Goal: Feedback & Contribution: Submit feedback/report problem

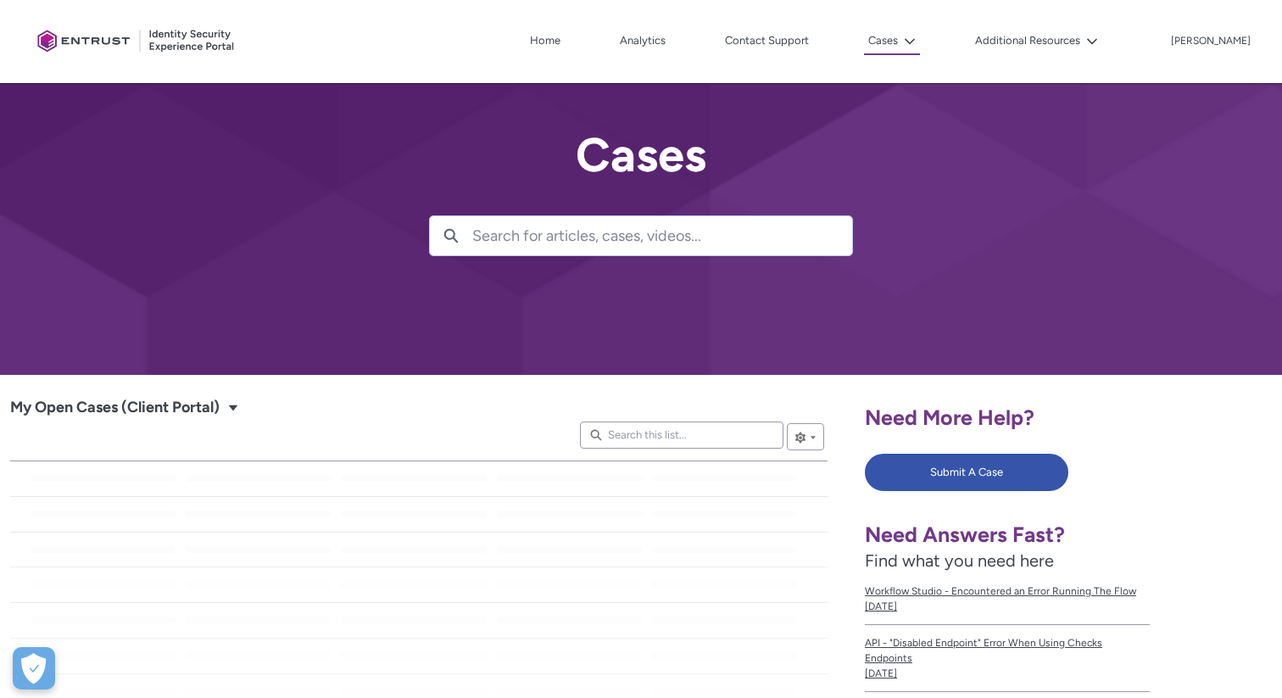
click at [963, 450] on div "Need More Help? Submit A Case Need Answers Fast? Find what you need here Workfl…" at bounding box center [1068, 642] width 407 height 515
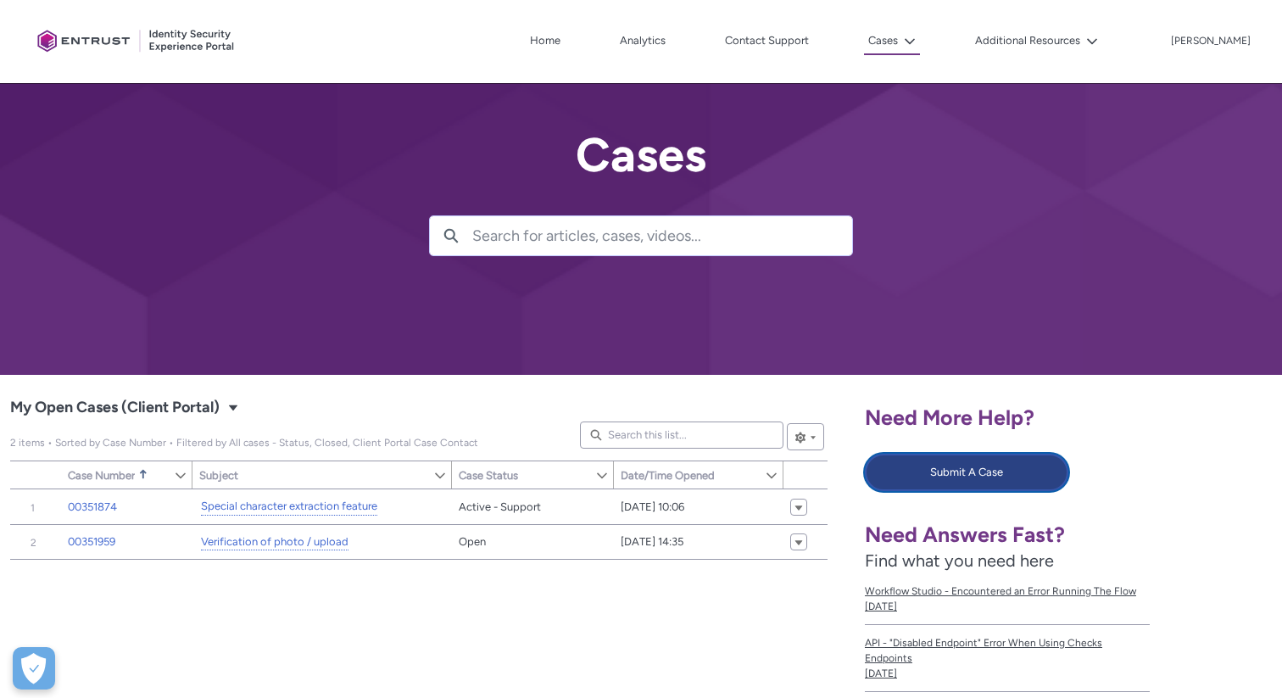
click at [955, 474] on button "Submit A Case" at bounding box center [966, 472] width 203 height 37
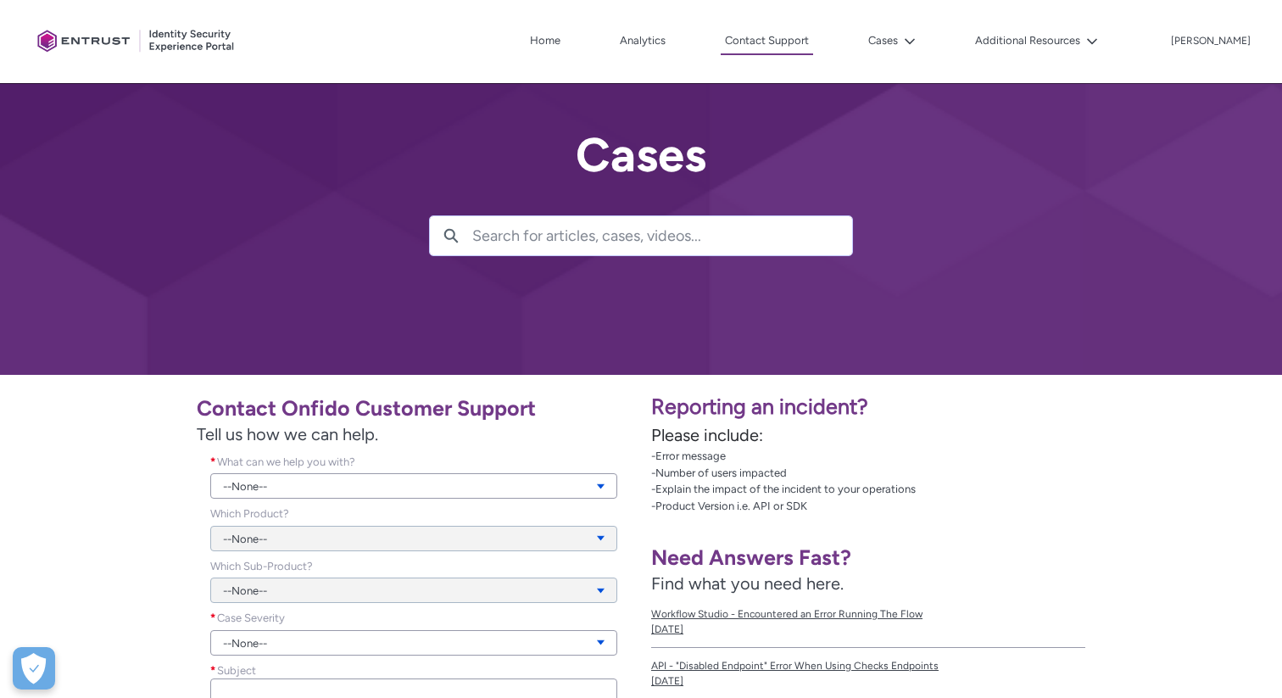
scroll to position [298, 0]
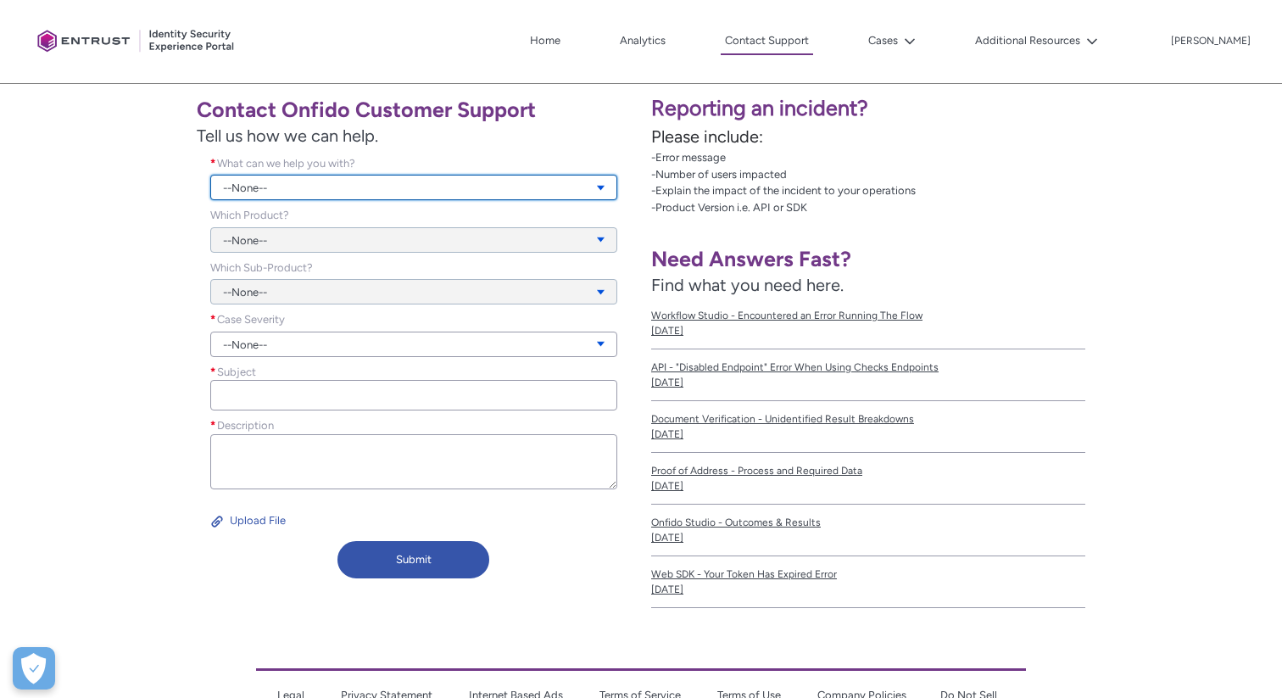
click at [291, 182] on link "--None--" at bounding box center [413, 187] width 407 height 25
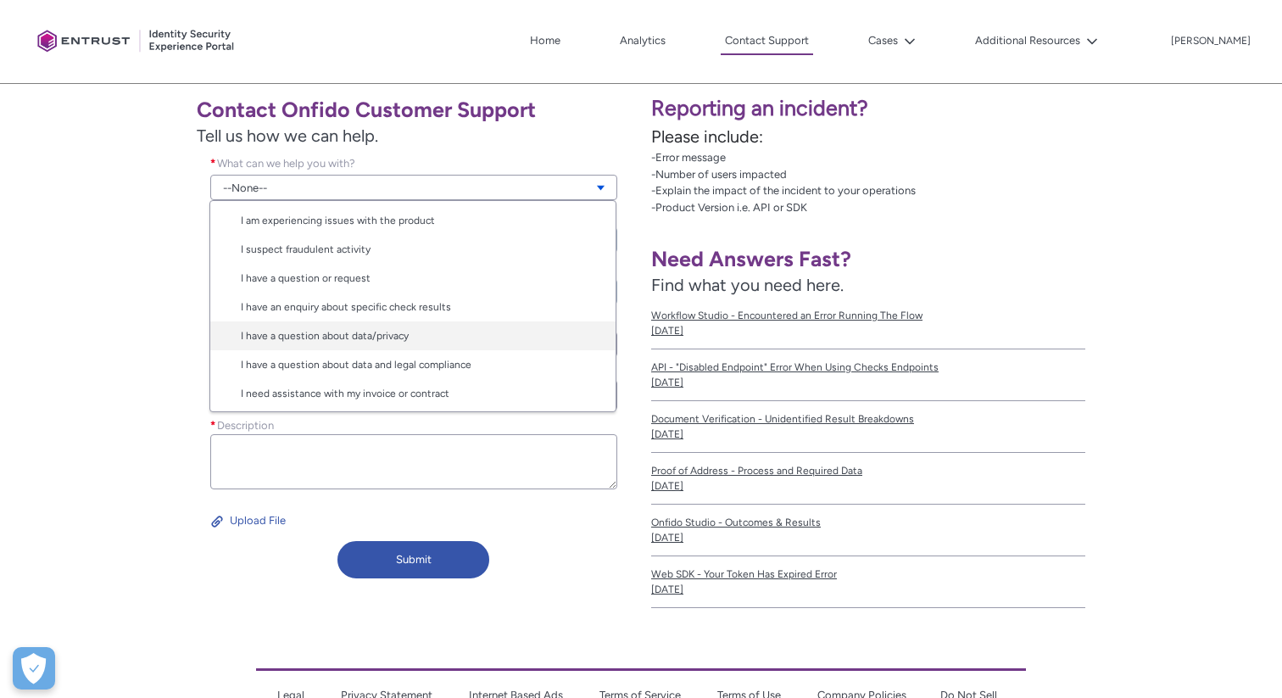
scroll to position [0, 0]
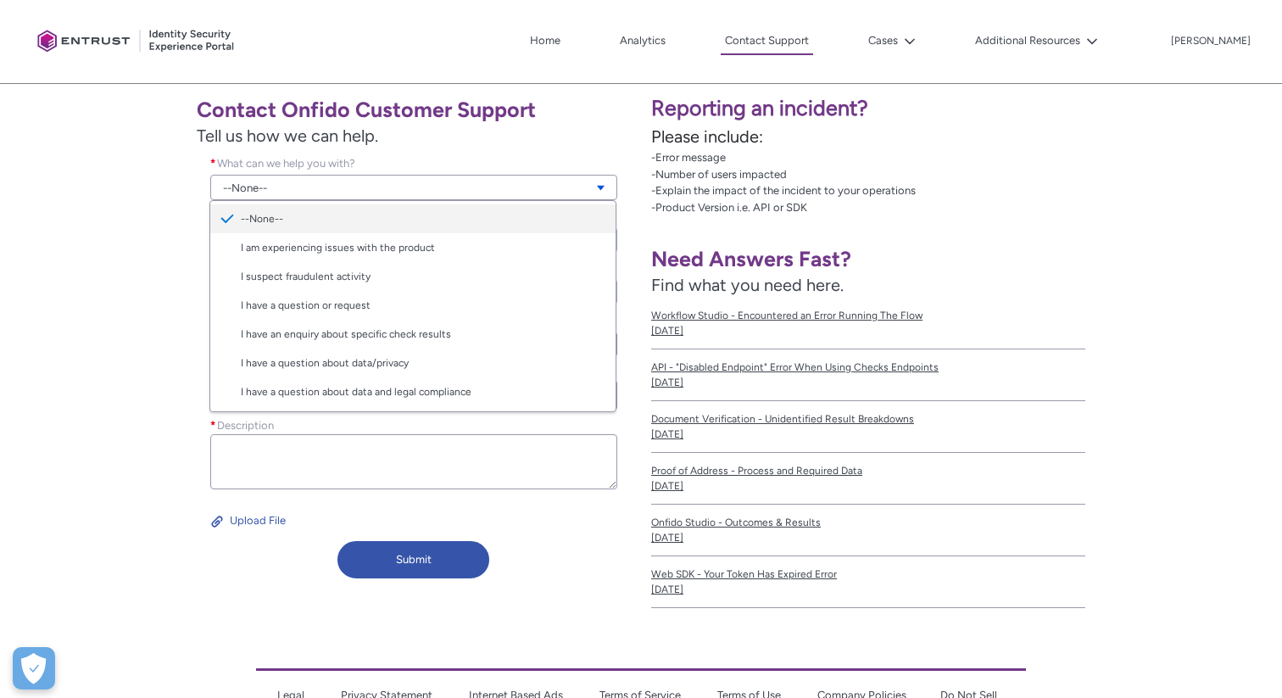
click at [384, 231] on link "--None--" at bounding box center [412, 218] width 405 height 29
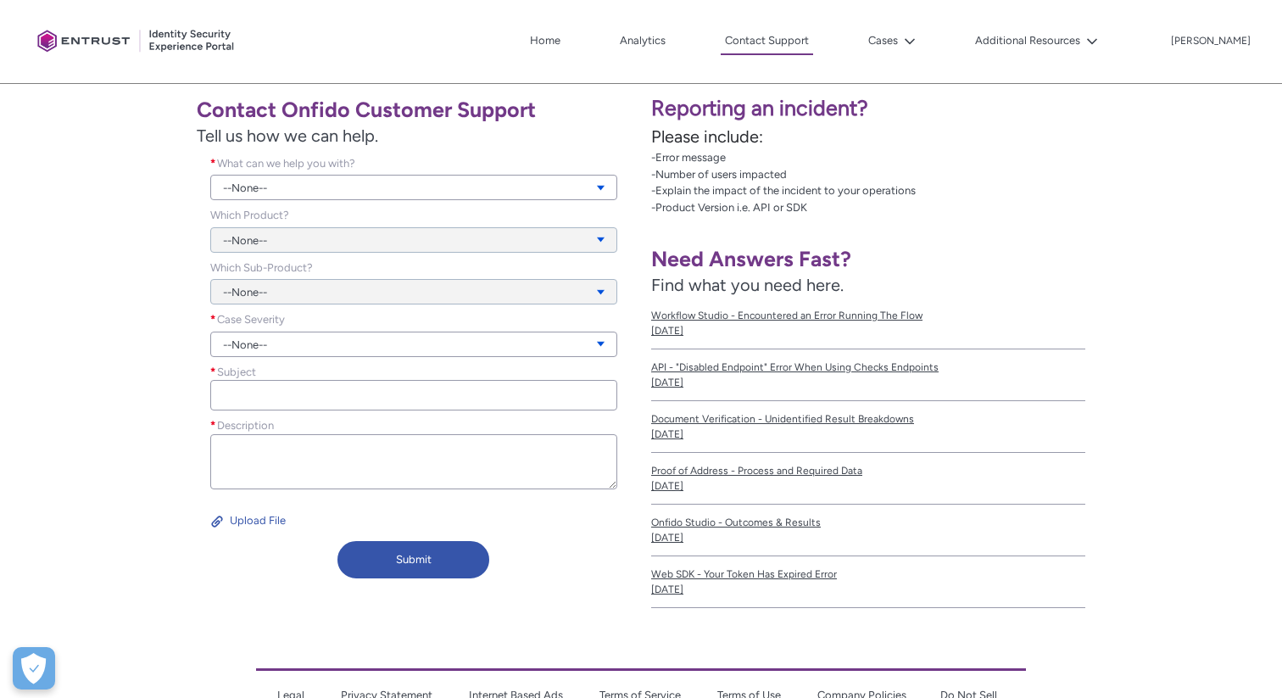
click at [376, 201] on div "What can we help you with? * --None-- View all dependencies" at bounding box center [414, 181] width 434 height 53
click at [336, 187] on link "--None--" at bounding box center [413, 187] width 407 height 25
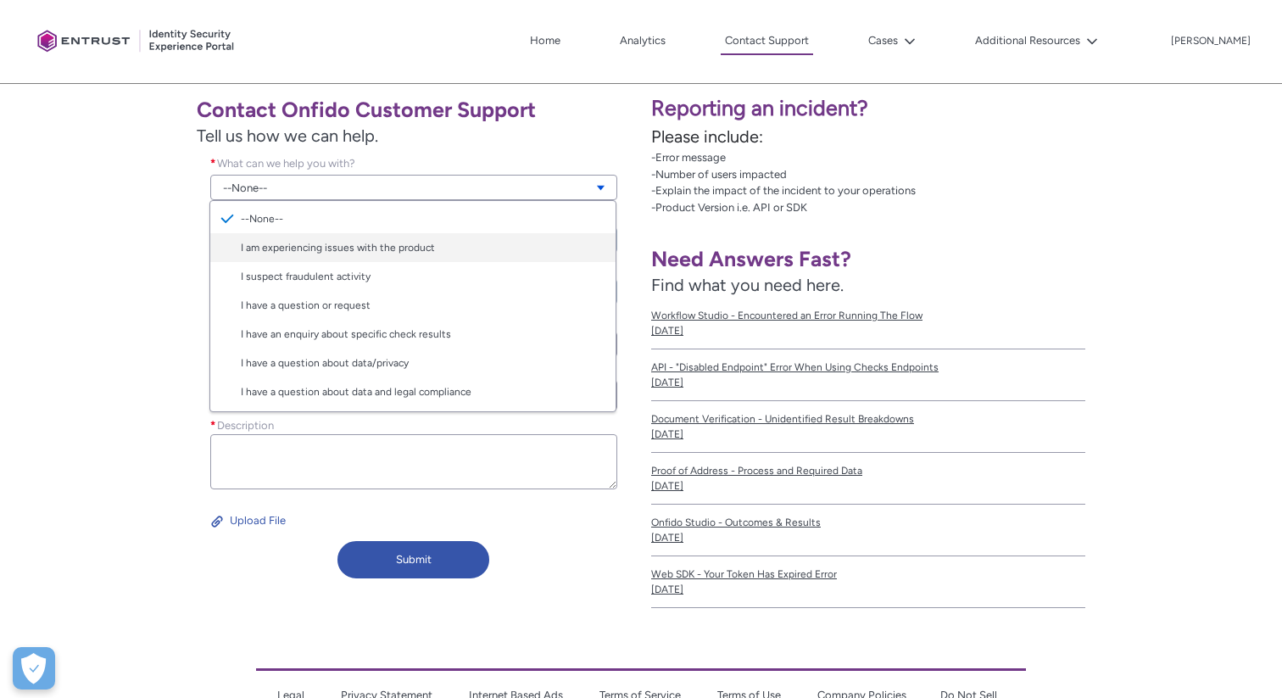
click at [297, 252] on link "I am experiencing issues with the product" at bounding box center [412, 247] width 405 height 29
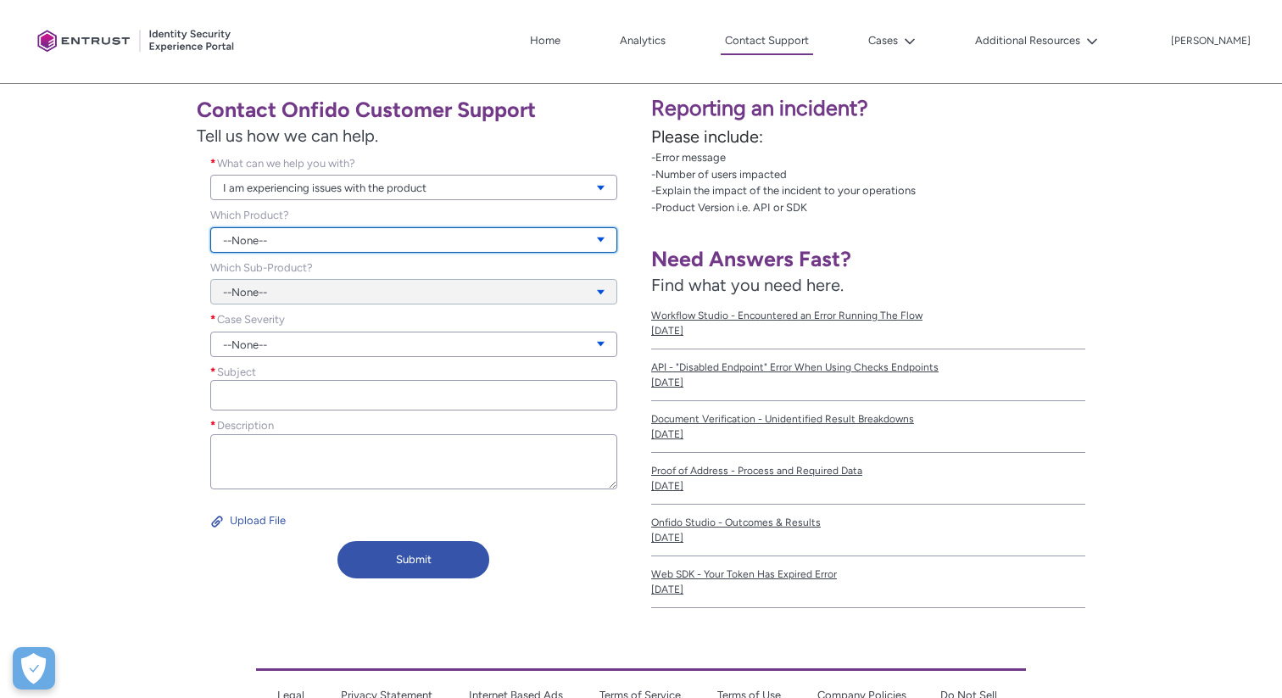
click at [298, 242] on link "--None--" at bounding box center [413, 239] width 407 height 25
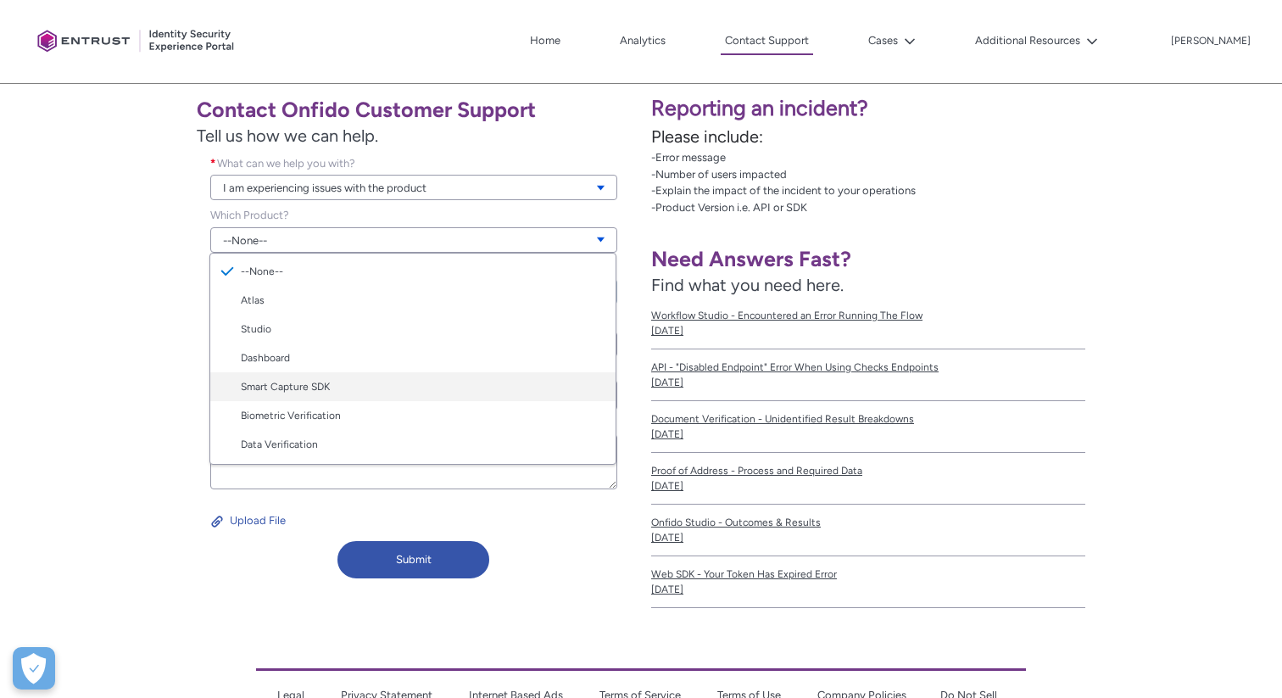
click at [352, 374] on link "Smart Capture SDK" at bounding box center [412, 386] width 405 height 29
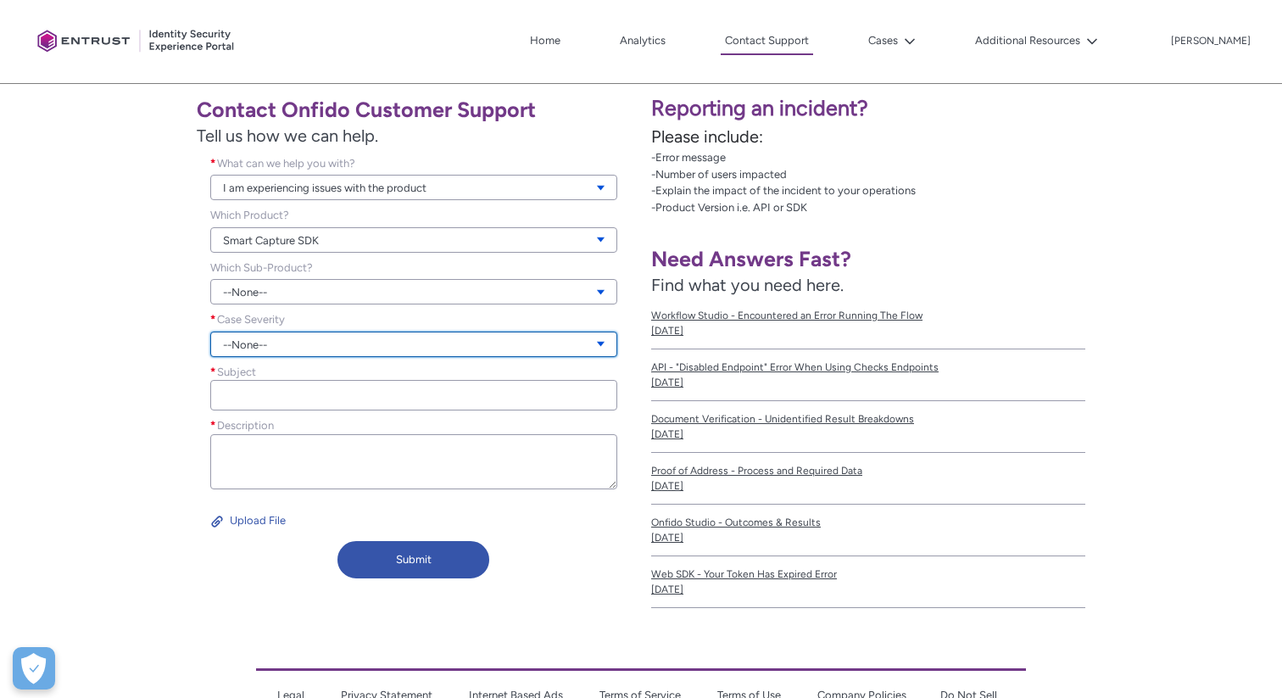
click at [306, 341] on link "--None--" at bounding box center [413, 343] width 407 height 25
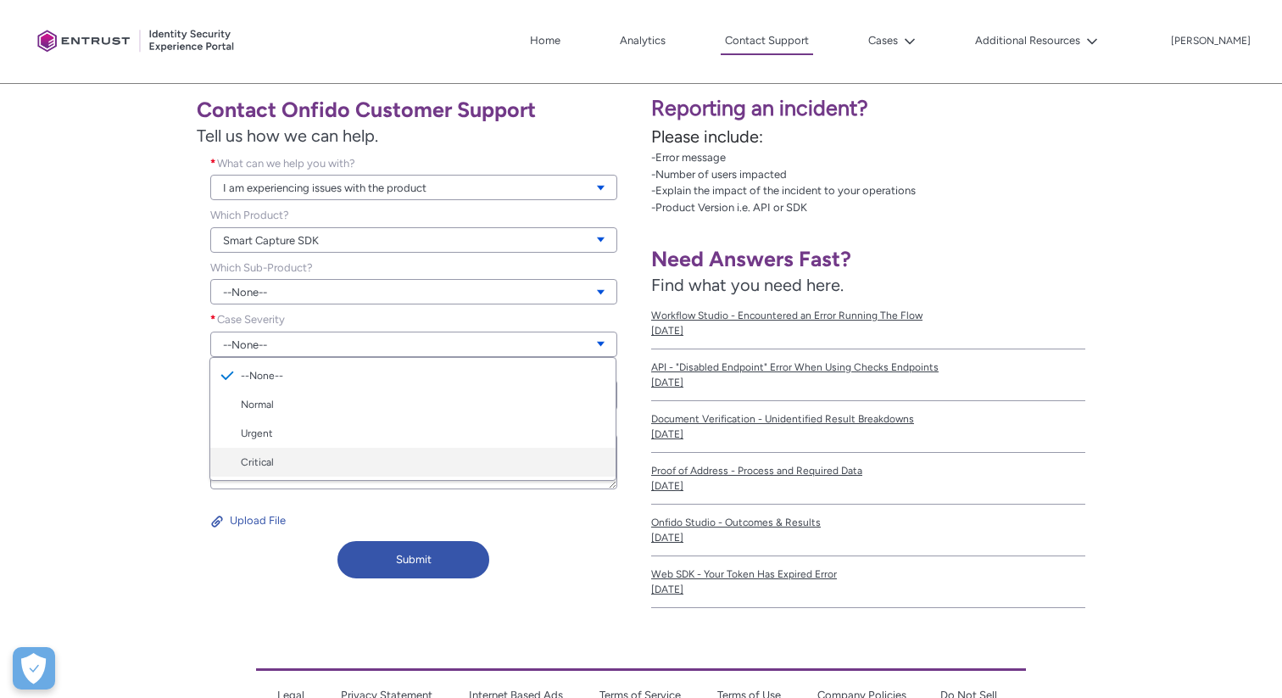
click at [269, 470] on link "Critical" at bounding box center [412, 462] width 405 height 29
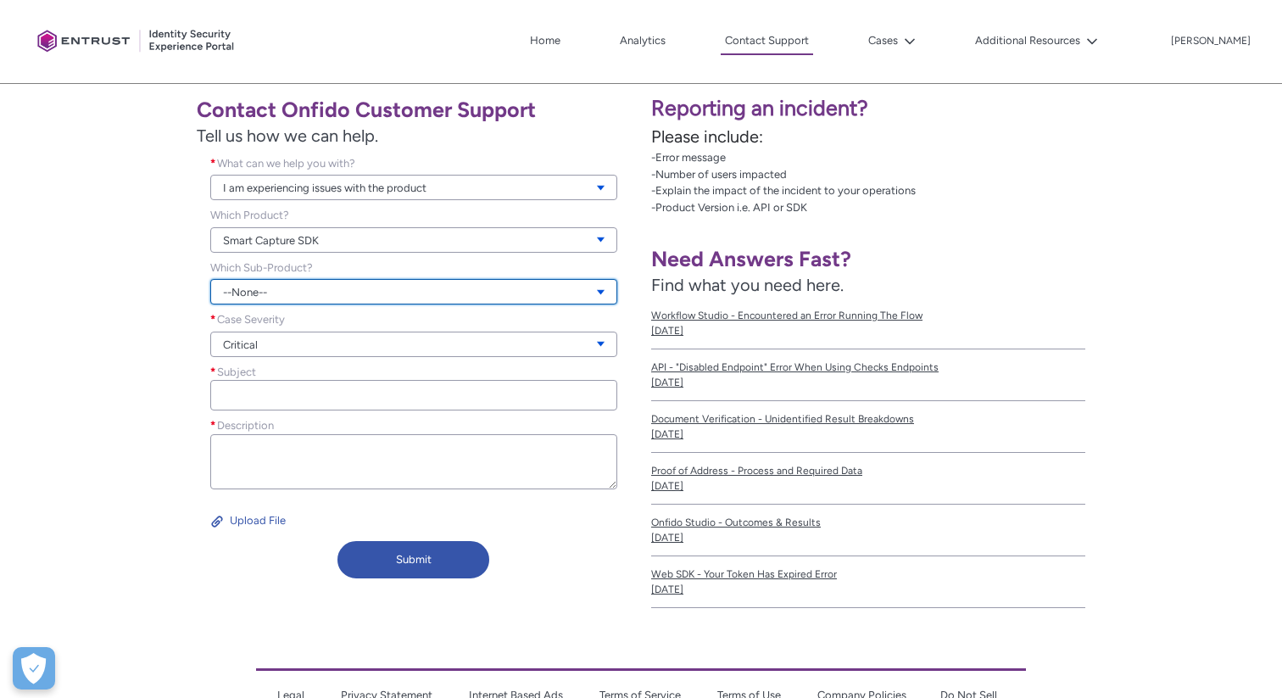
click at [311, 296] on link "--None--" at bounding box center [413, 291] width 407 height 25
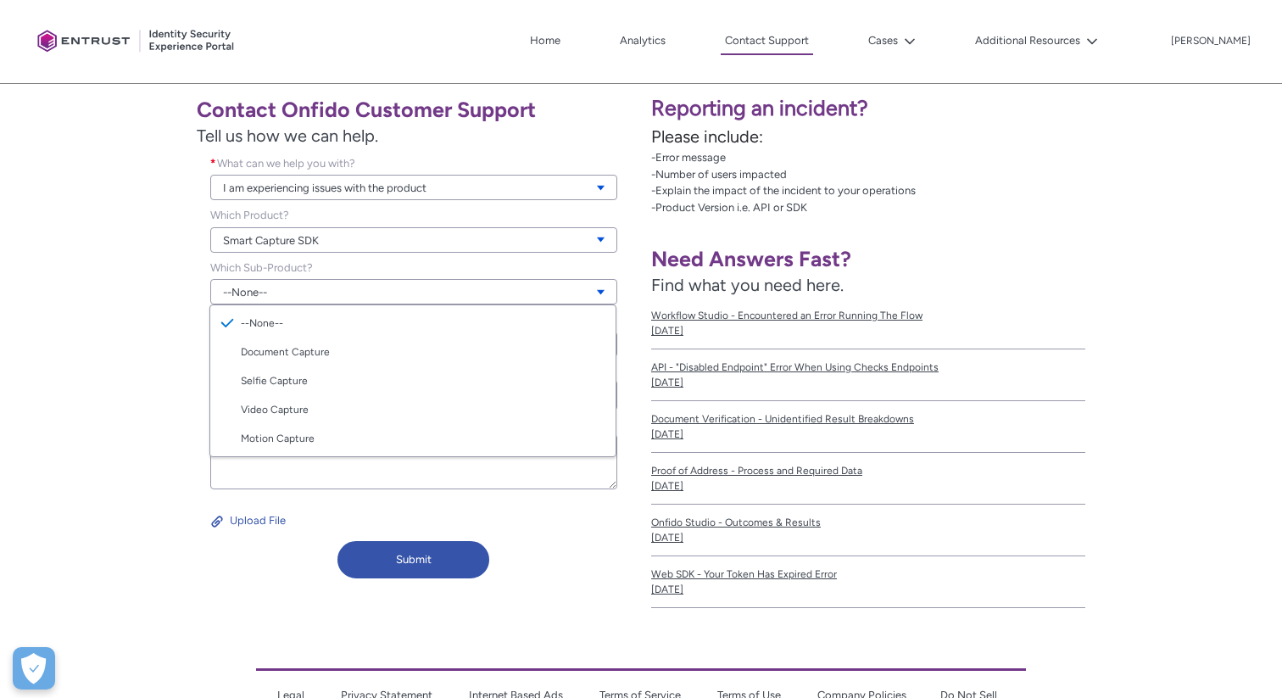
click at [169, 398] on div "Contact Onfido Customer Support Tell us how we can help. What can we help you w…" at bounding box center [320, 335] width 621 height 499
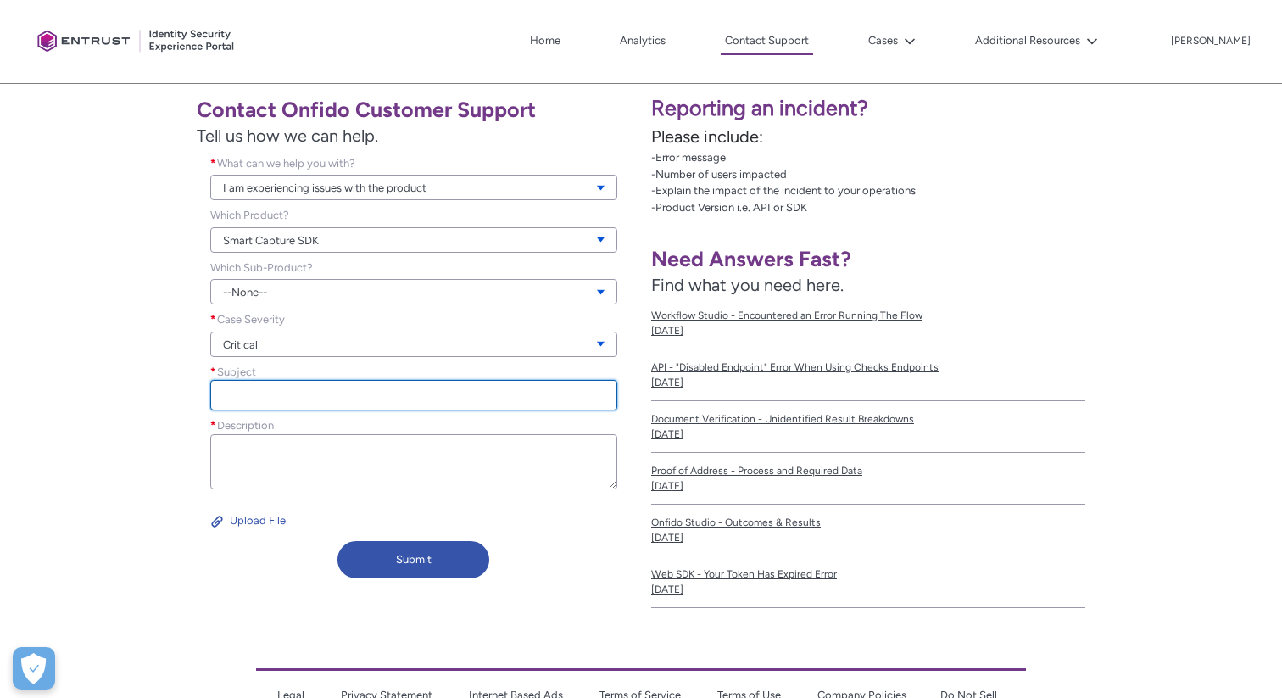
click at [296, 399] on input "Subject *" at bounding box center [413, 395] width 407 height 31
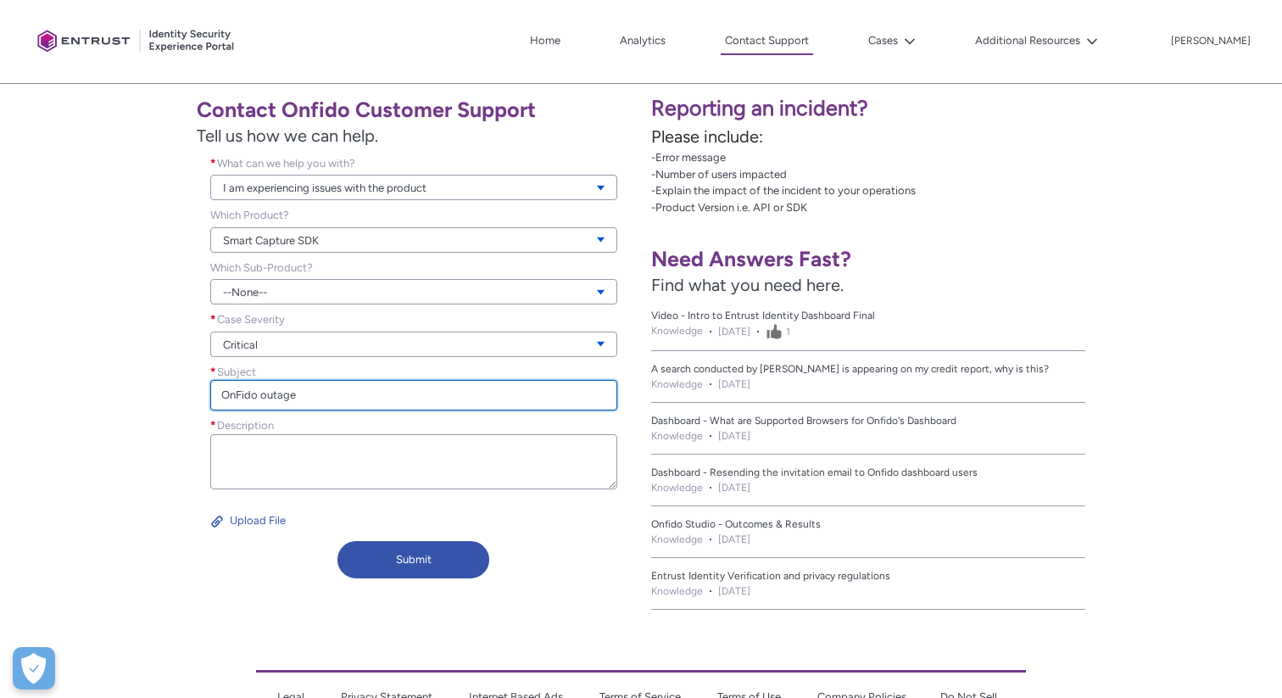
type input "OnFido outage"
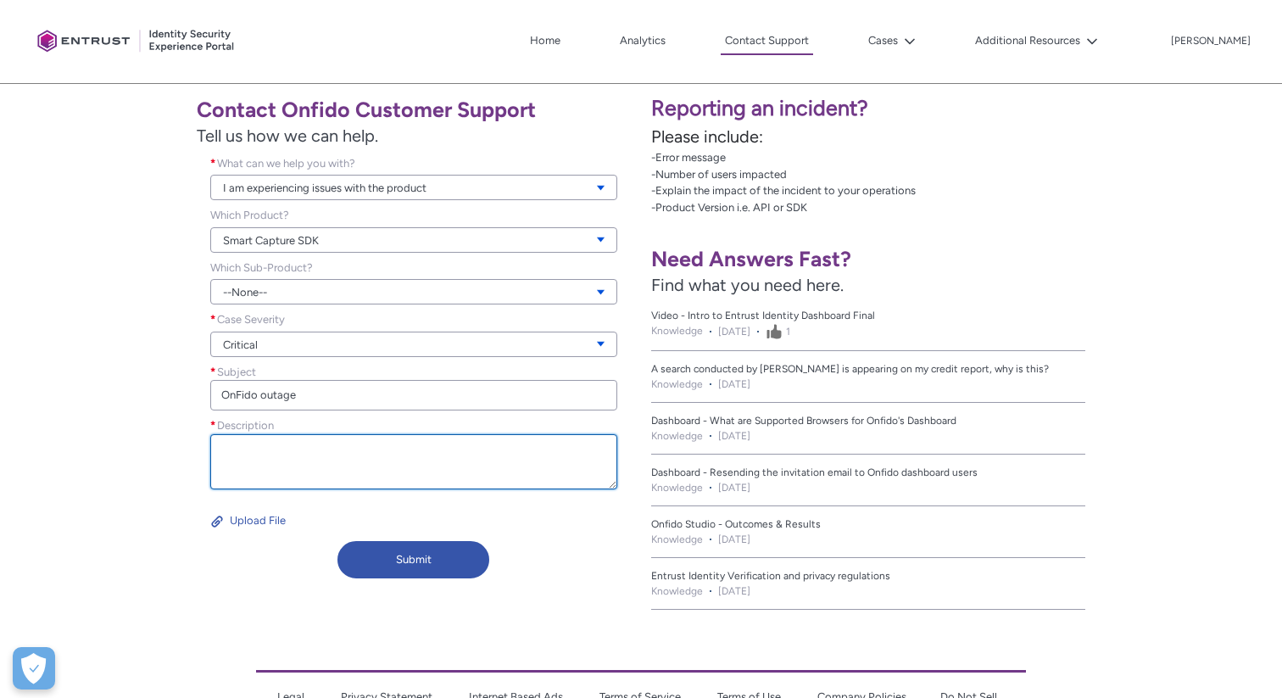
click at [303, 452] on textarea "Description *" at bounding box center [413, 461] width 407 height 55
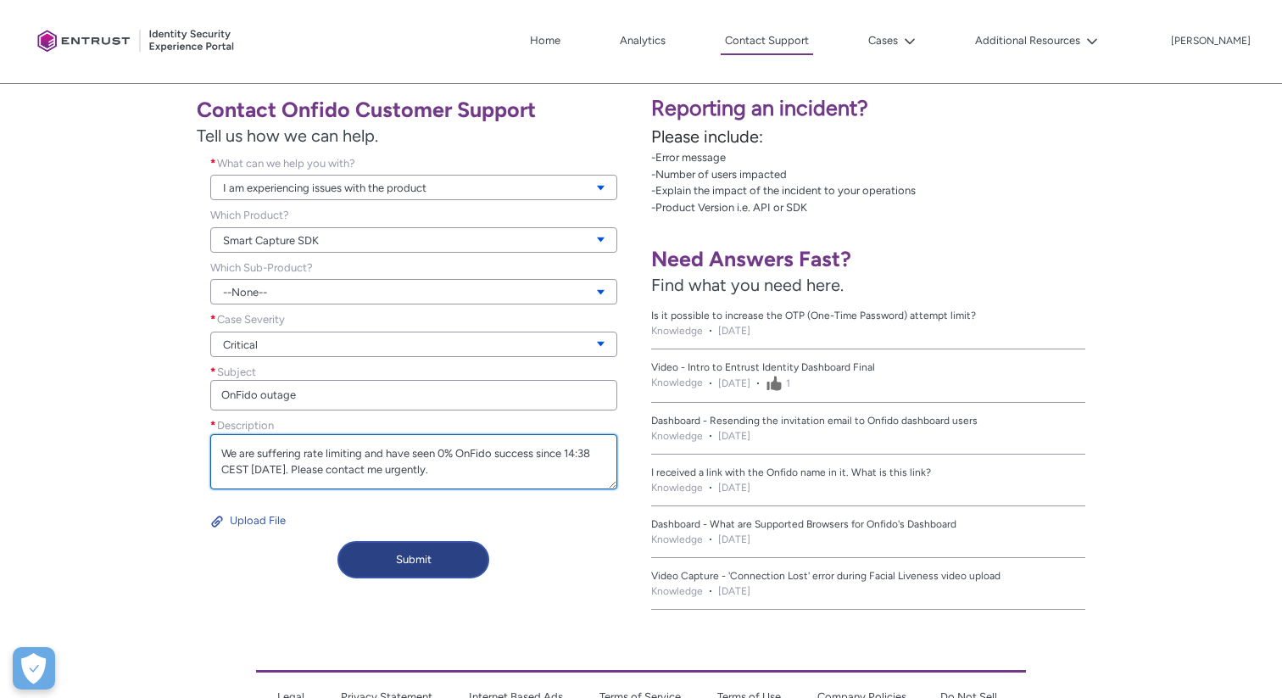
type textarea "We are suffering rate limiting and have seen 0% OnFido success since 14:38 CEST…"
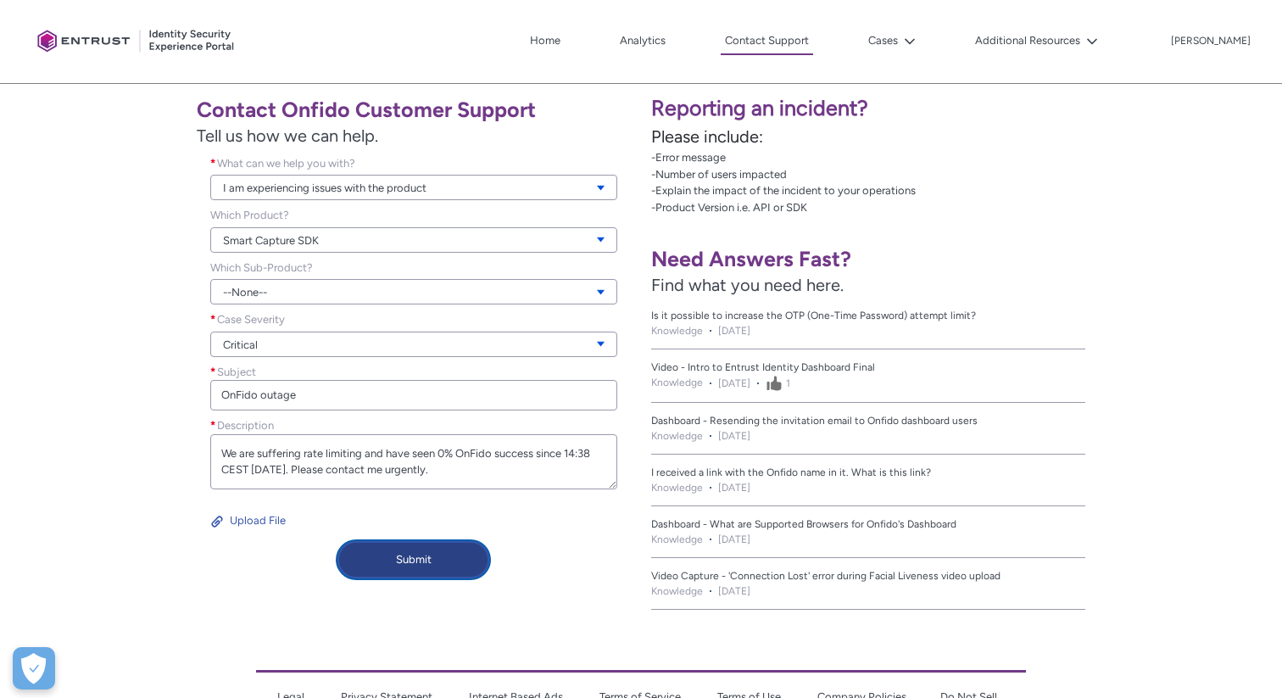
click at [426, 560] on button "Submit" at bounding box center [413, 559] width 152 height 37
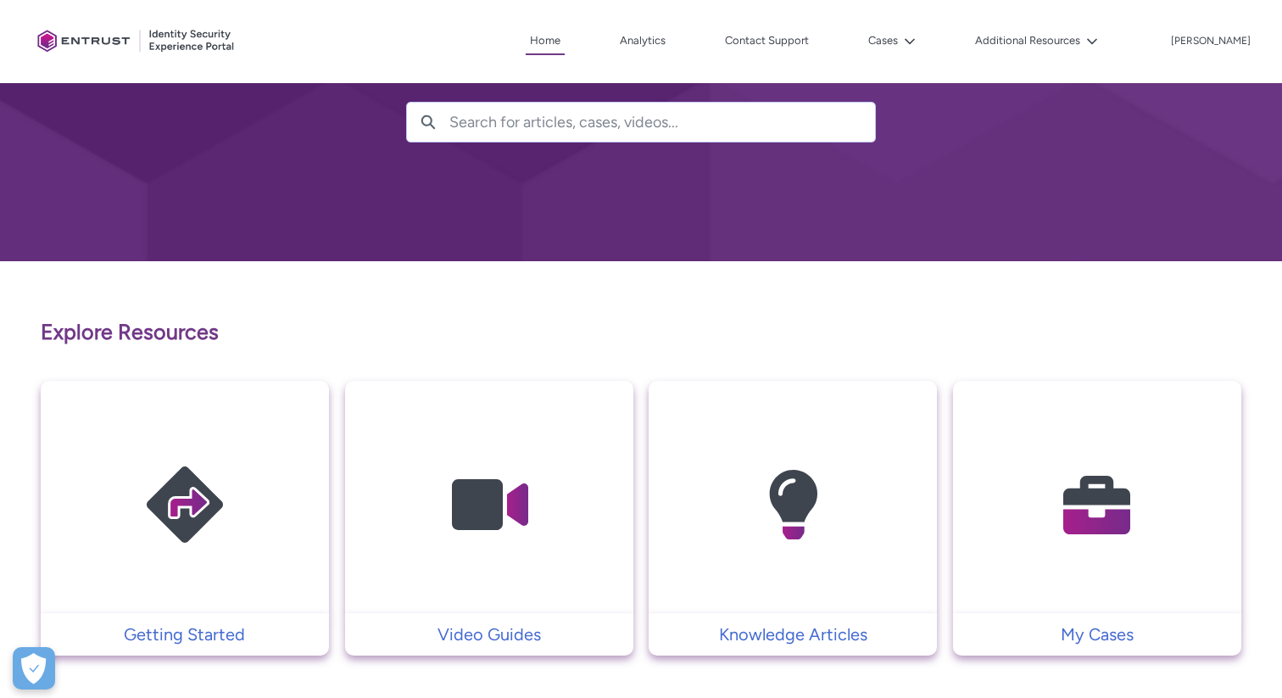
scroll to position [170, 0]
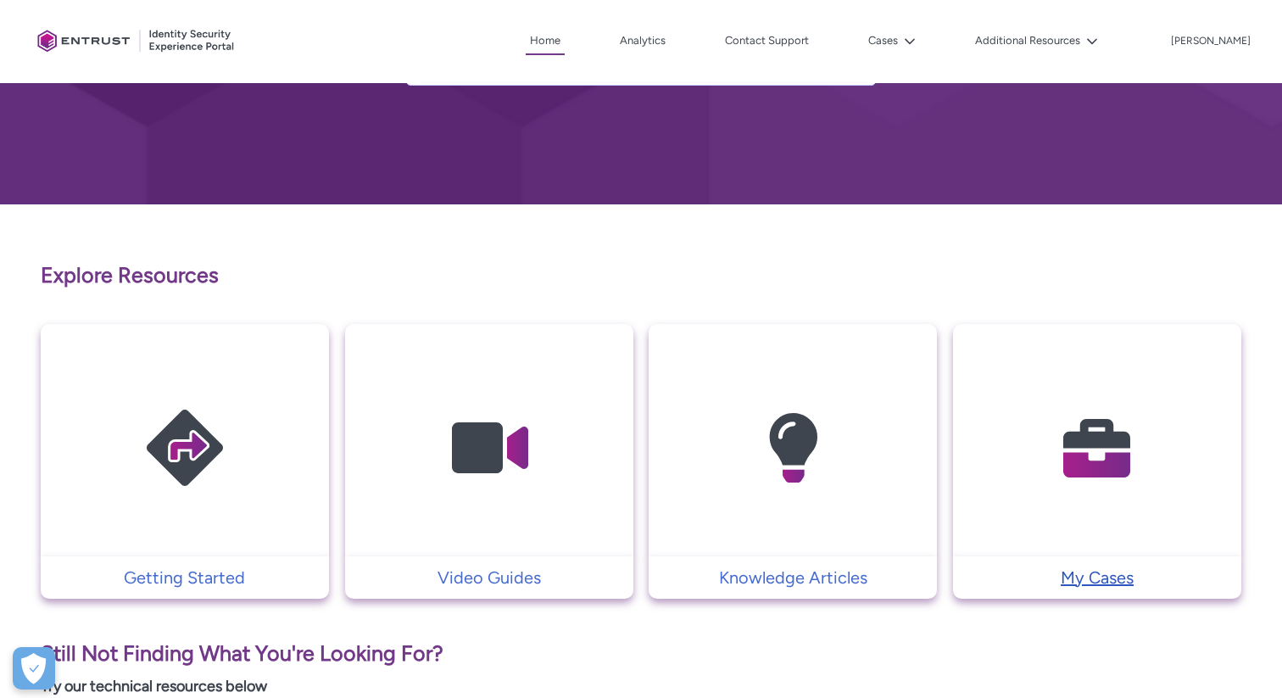
click at [1089, 581] on p "My Cases" at bounding box center [1096, 577] width 271 height 25
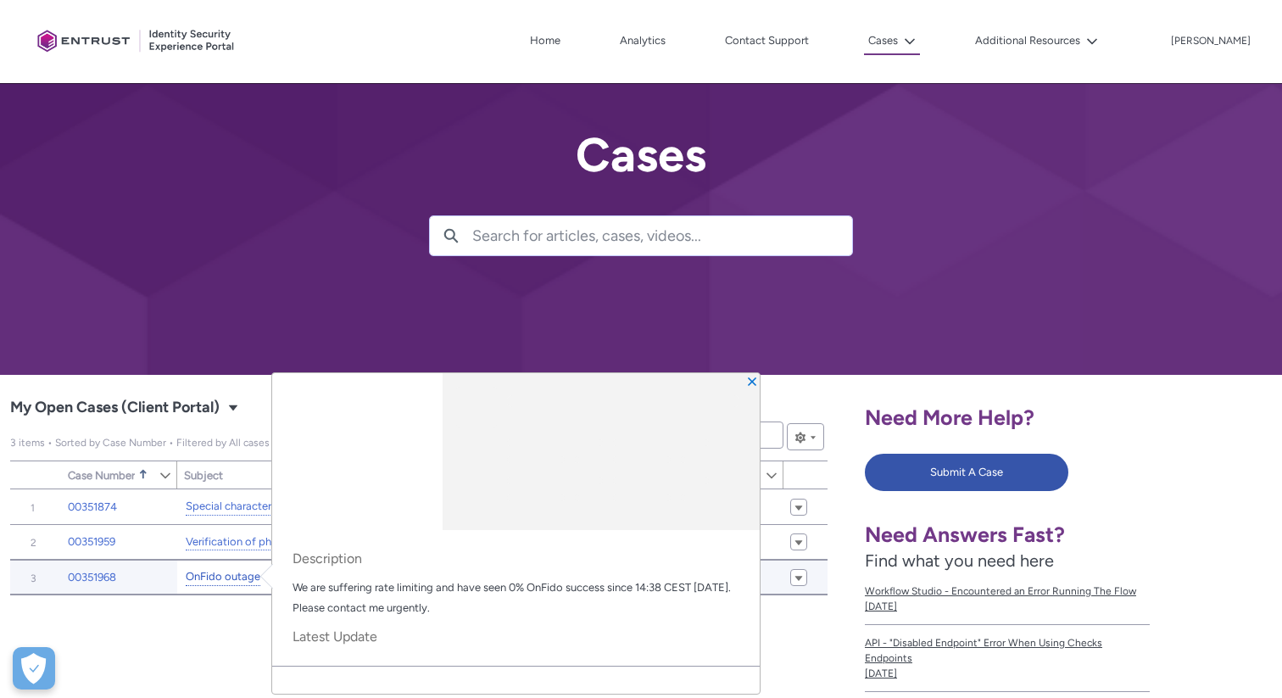
click at [232, 578] on link "OnFido outage" at bounding box center [223, 577] width 75 height 18
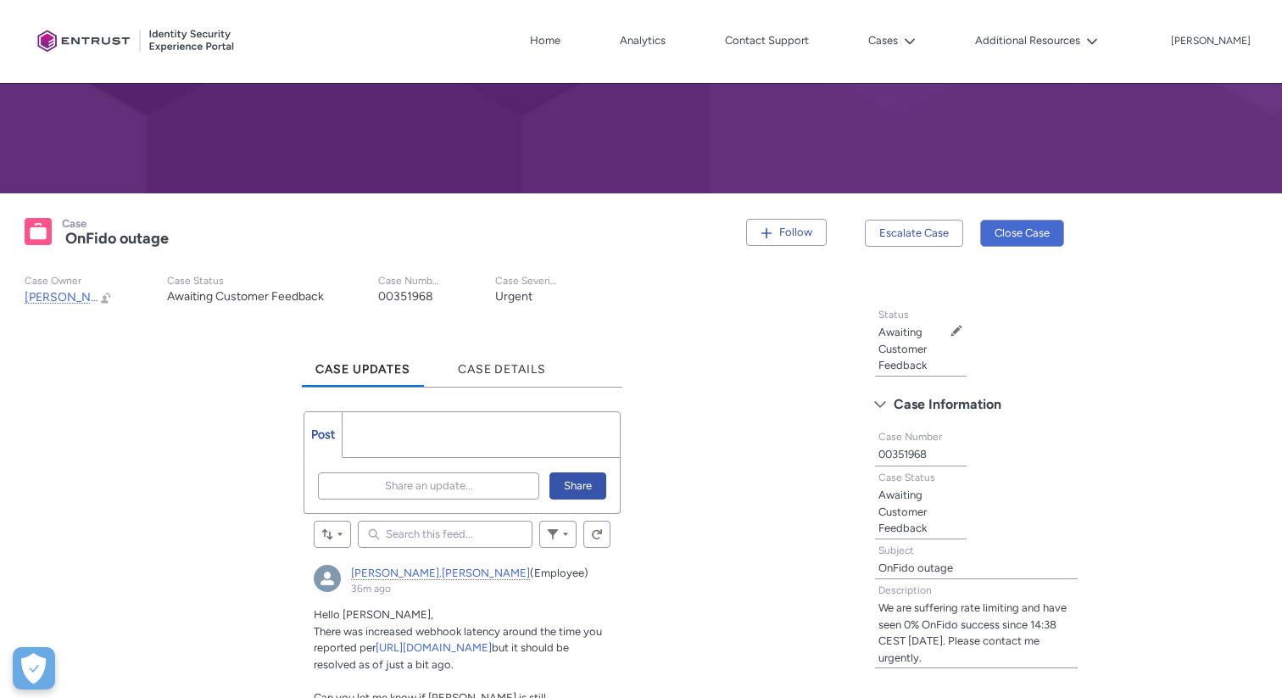
scroll to position [280, 0]
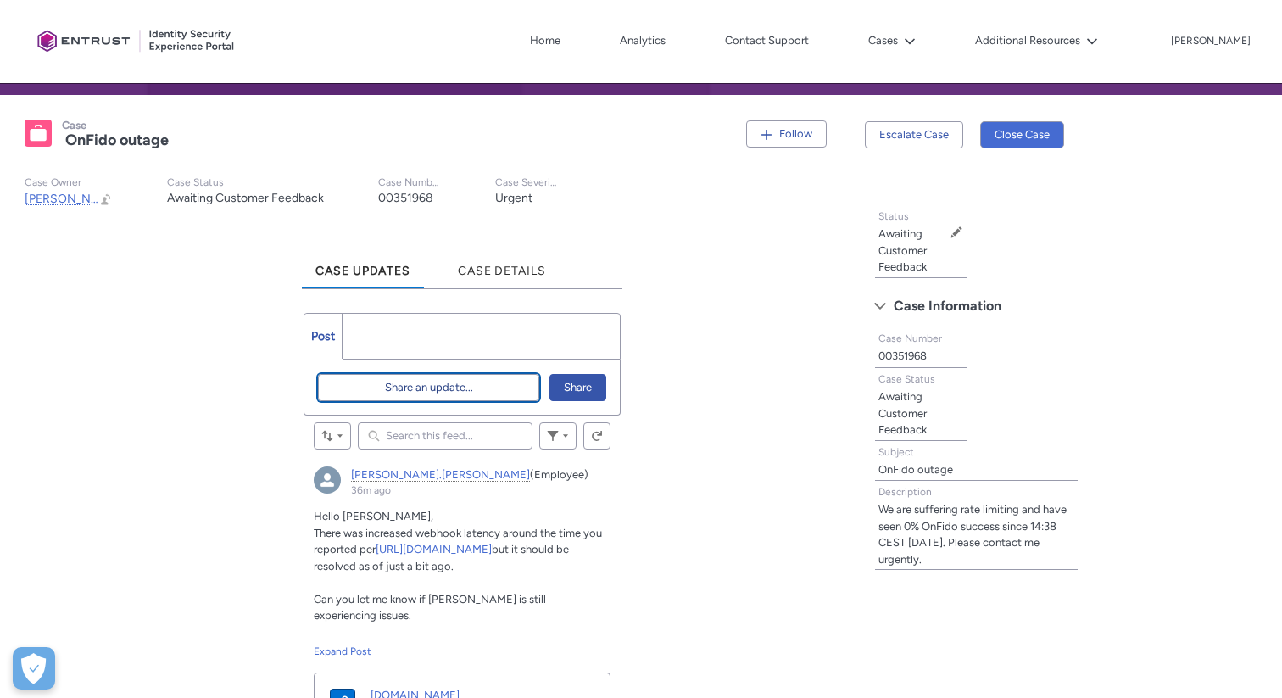
click at [364, 388] on button "Share an update..." at bounding box center [428, 387] width 220 height 27
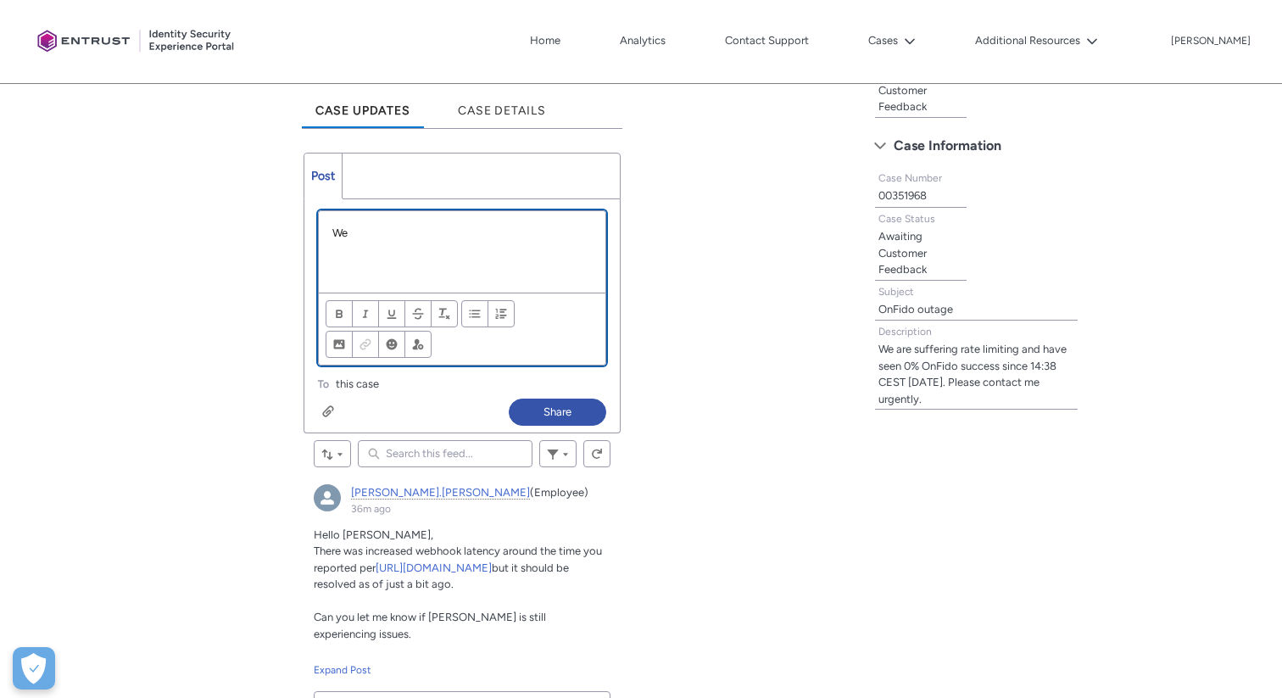
scroll to position [442, 0]
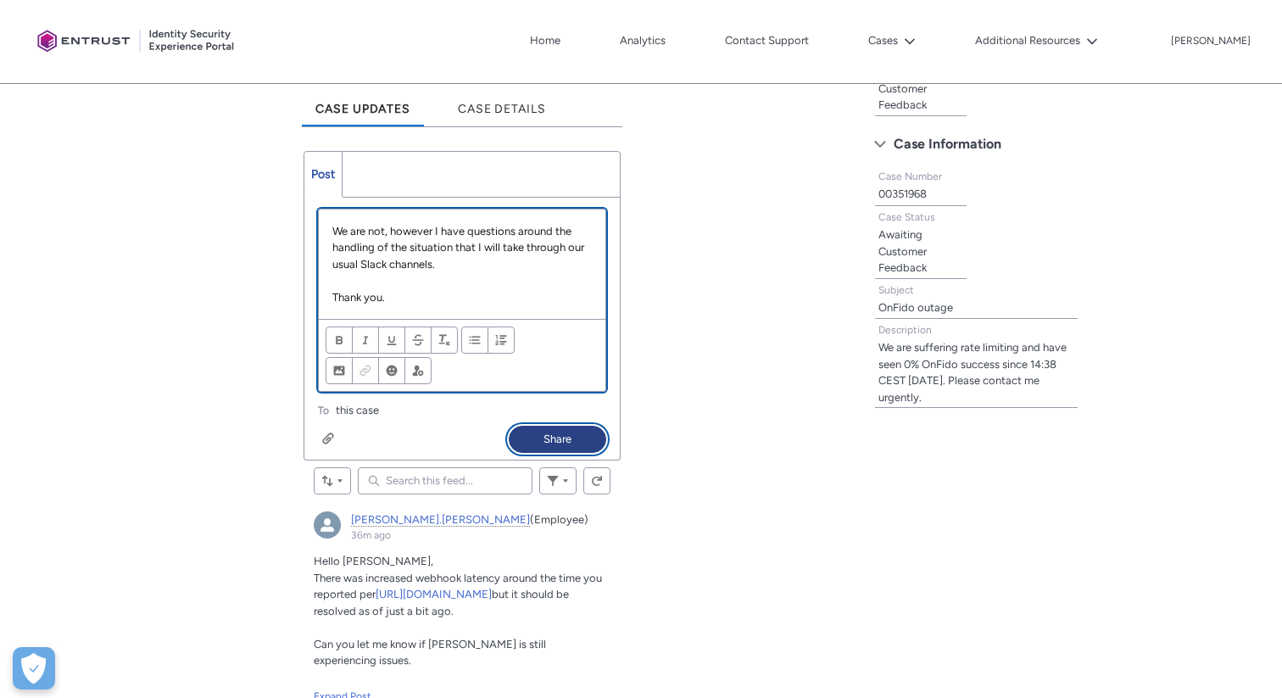
click at [571, 441] on button "Share" at bounding box center [557, 439] width 97 height 27
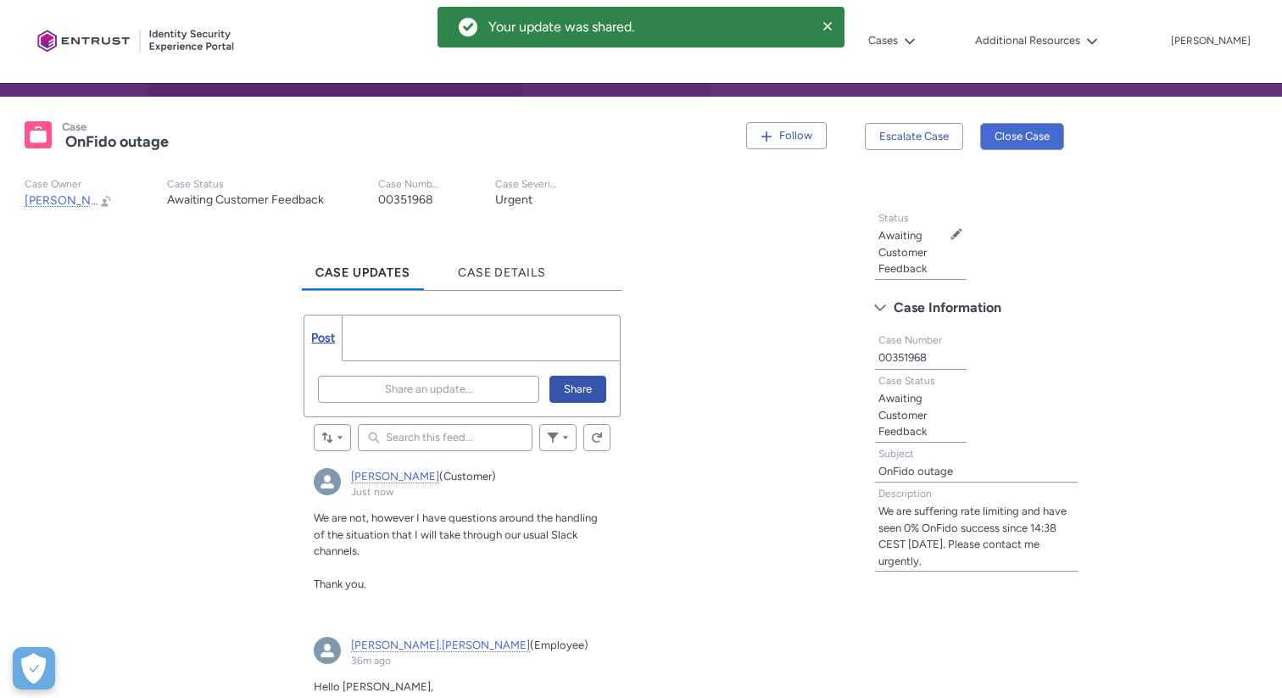
scroll to position [120, 0]
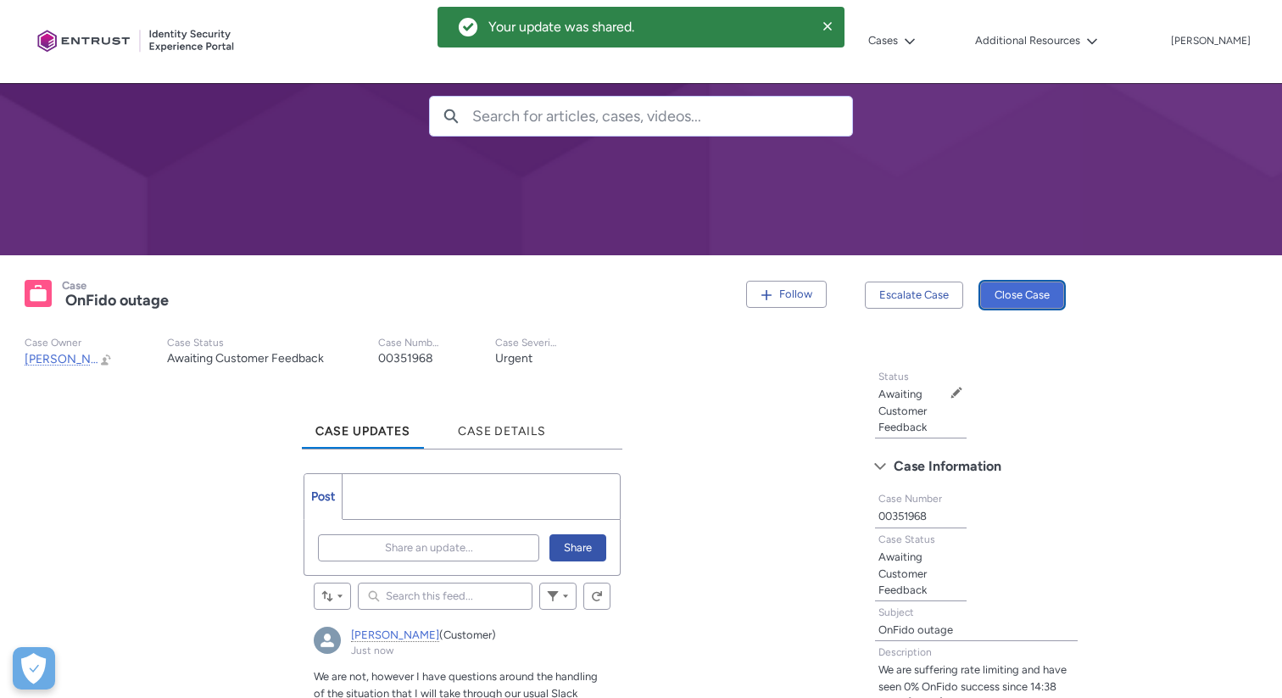
click at [992, 289] on button "Close Case" at bounding box center [1022, 294] width 84 height 27
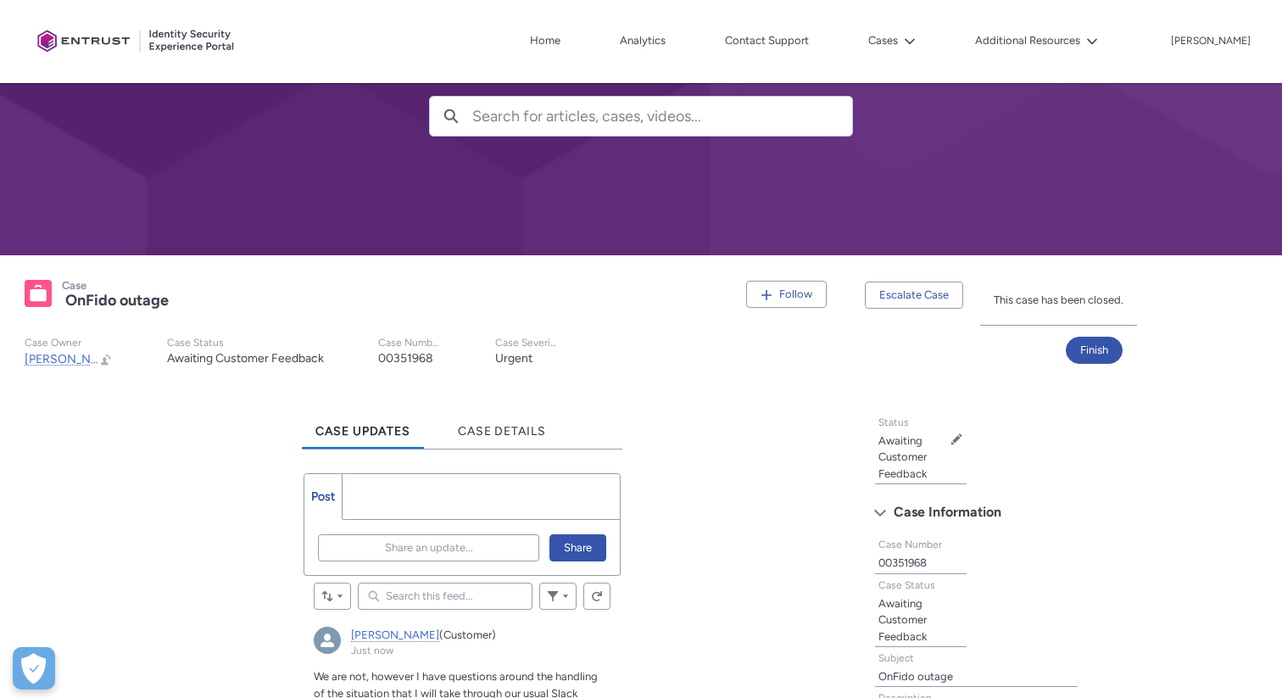
click at [658, 339] on slot "Case Owner nick.bates Open nick.bates Preview Change Owner Case Status Awaiting…" at bounding box center [427, 352] width 833 height 58
